Goal: Navigation & Orientation: Find specific page/section

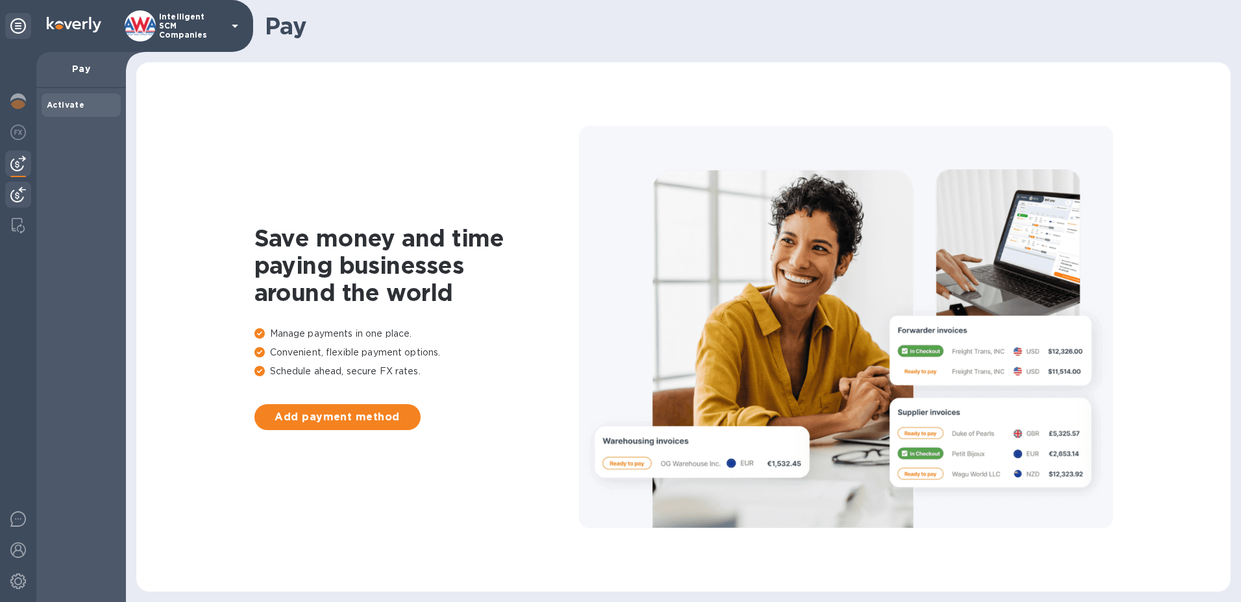
click at [19, 198] on img at bounding box center [18, 195] width 16 height 16
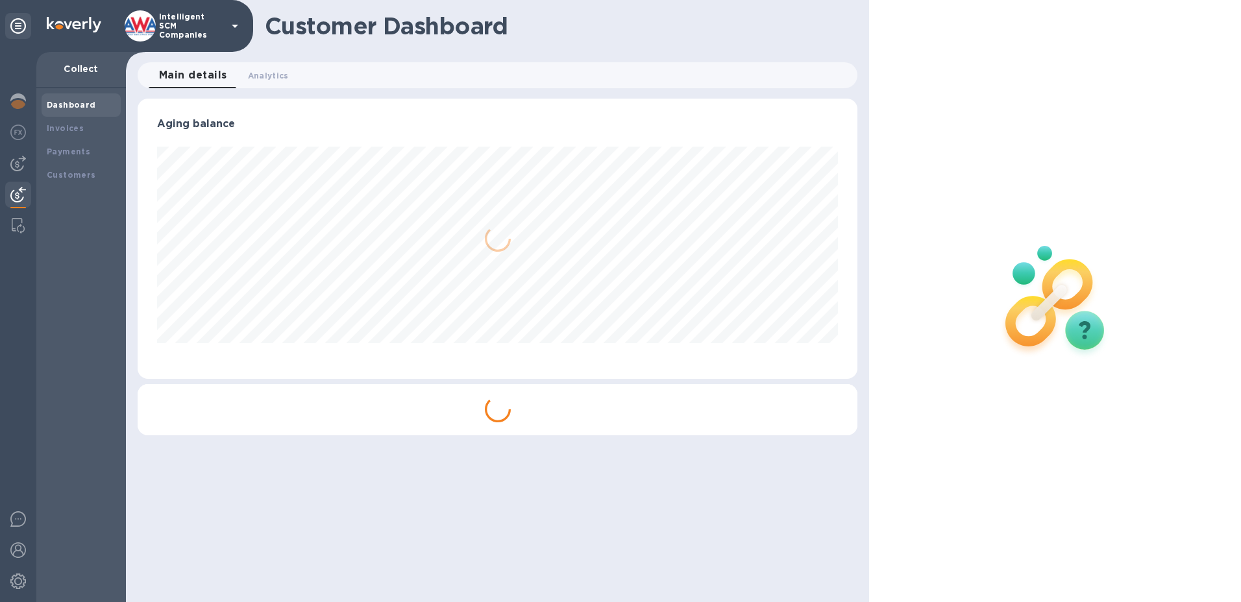
scroll to position [280, 720]
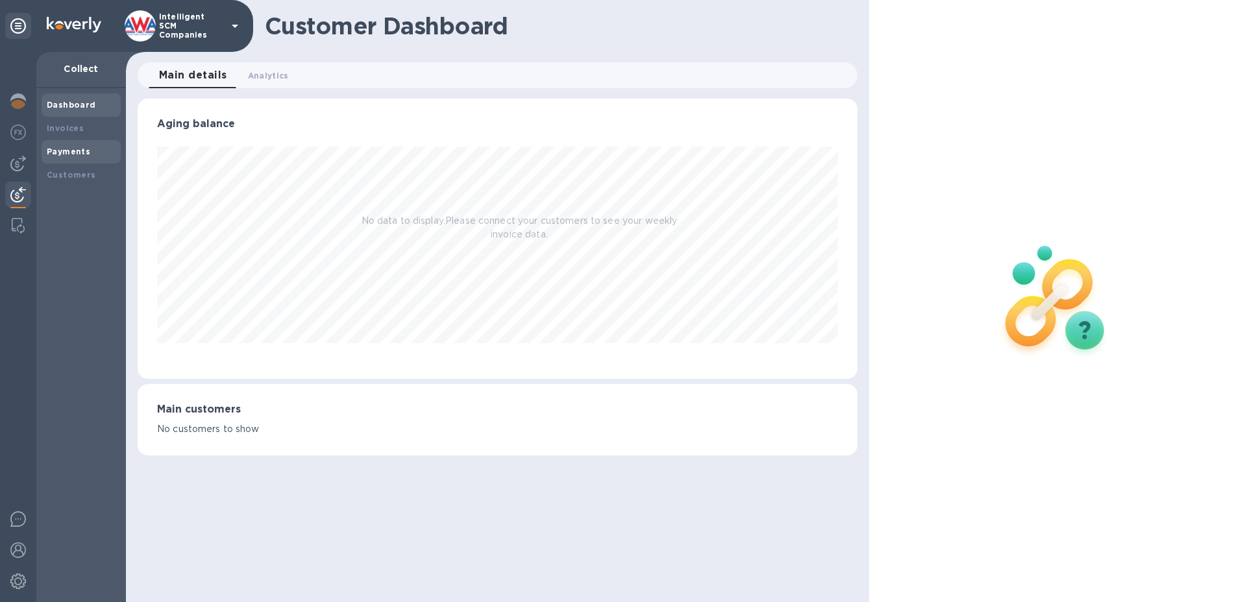
click at [69, 148] on b "Payments" at bounding box center [68, 152] width 43 height 10
